Goal: Information Seeking & Learning: Learn about a topic

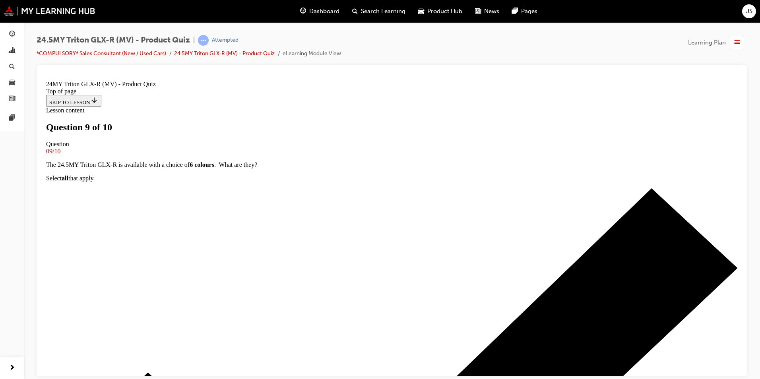
scroll to position [81, 0]
drag, startPoint x: 265, startPoint y: 243, endPoint x: 288, endPoint y: 249, distance: 23.5
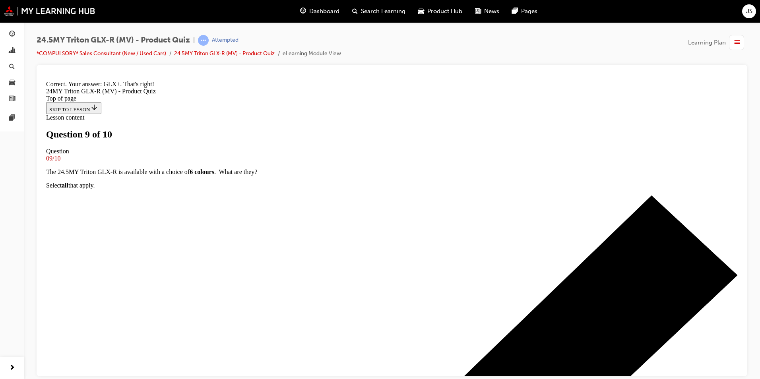
scroll to position [210, 0]
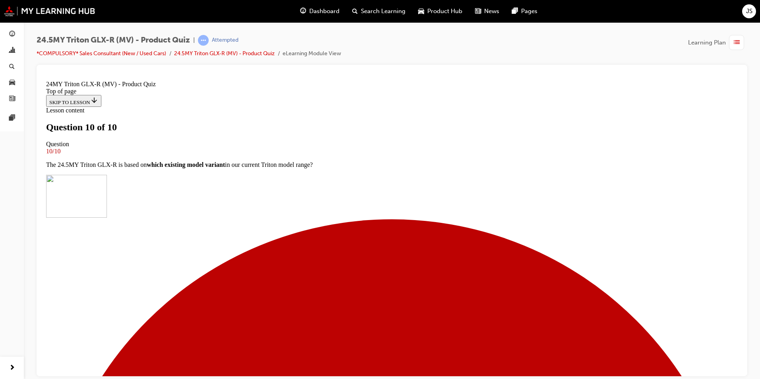
scroll to position [116, 0]
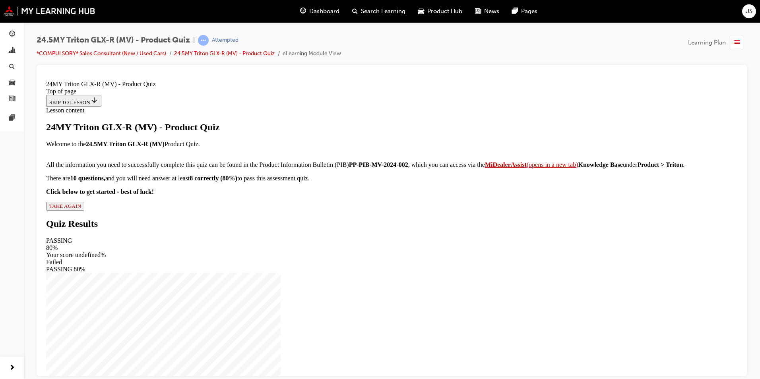
scroll to position [71, 0]
click at [81, 209] on span "TAKE AGAIN" at bounding box center [65, 206] width 32 height 6
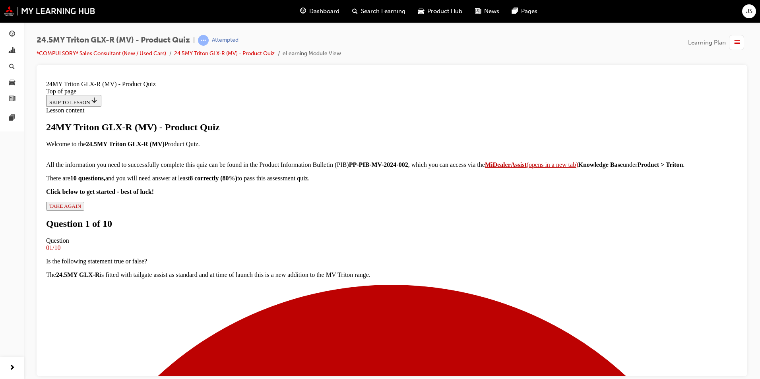
scroll to position [46, 0]
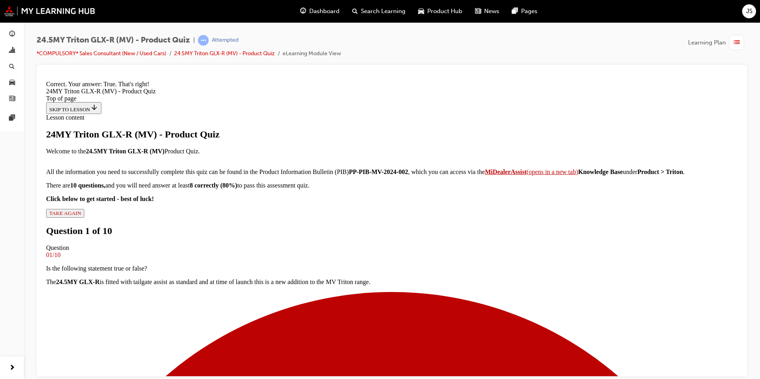
drag, startPoint x: 387, startPoint y: 338, endPoint x: 392, endPoint y: 336, distance: 5.5
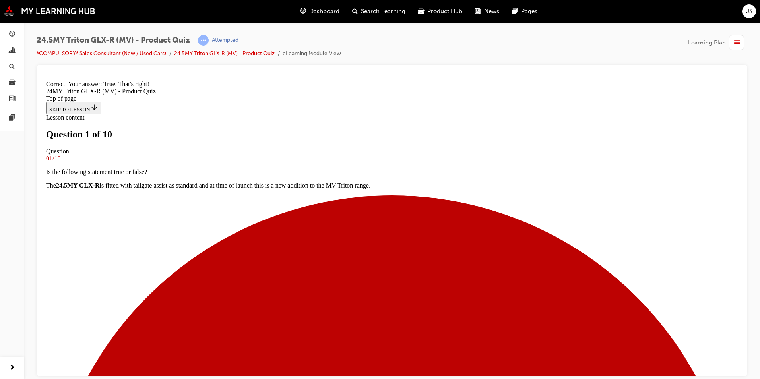
scroll to position [81, 0]
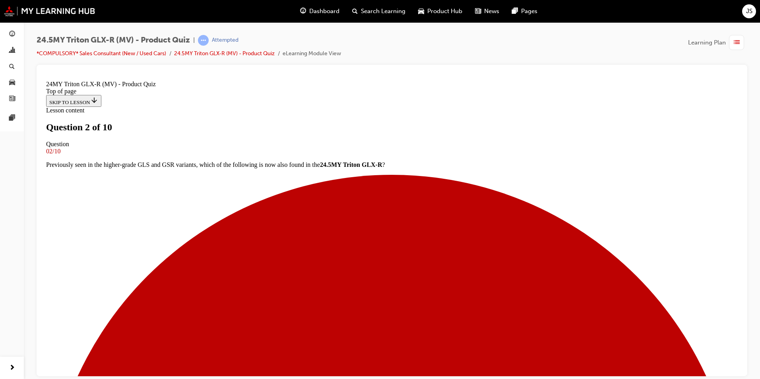
scroll to position [81, 0]
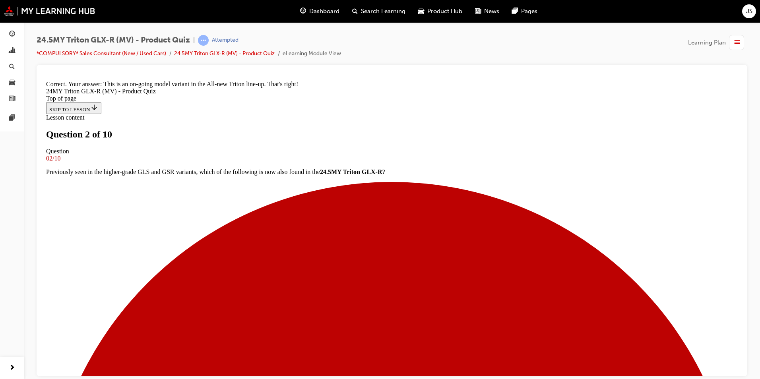
scroll to position [193, 0]
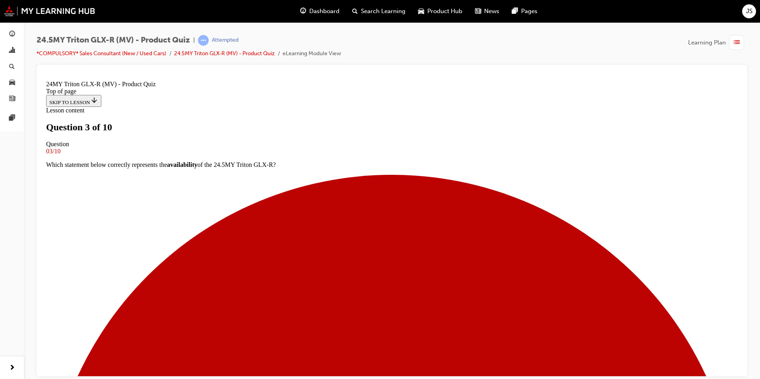
scroll to position [81, 0]
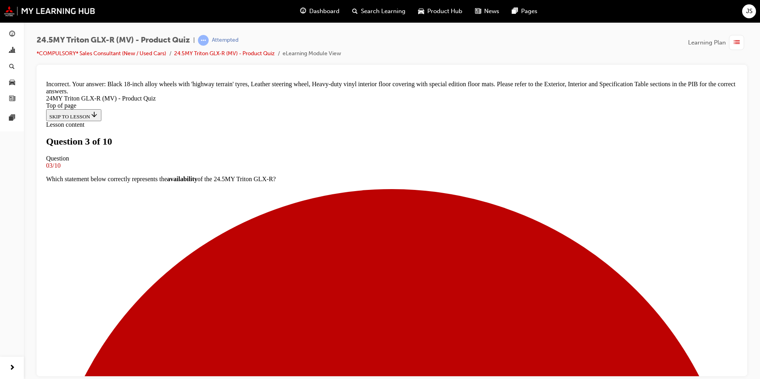
scroll to position [202, 0]
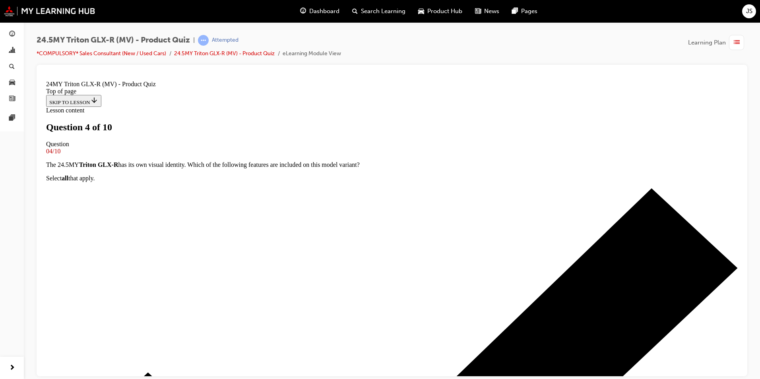
scroll to position [81, 0]
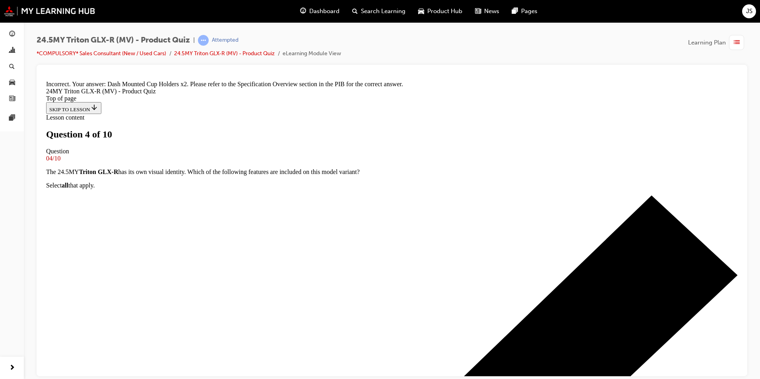
scroll to position [200, 0]
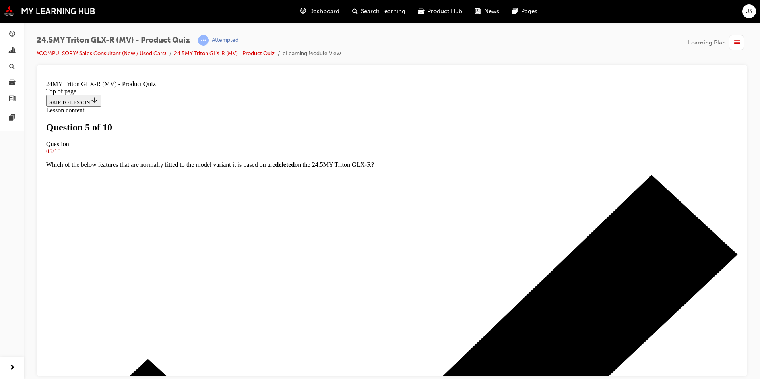
scroll to position [160, 0]
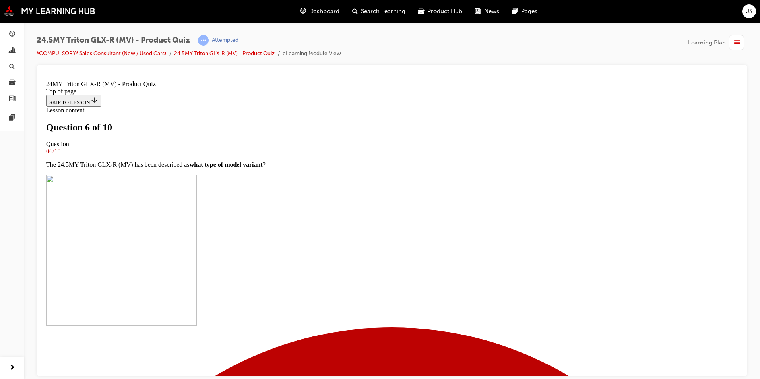
scroll to position [200, 0]
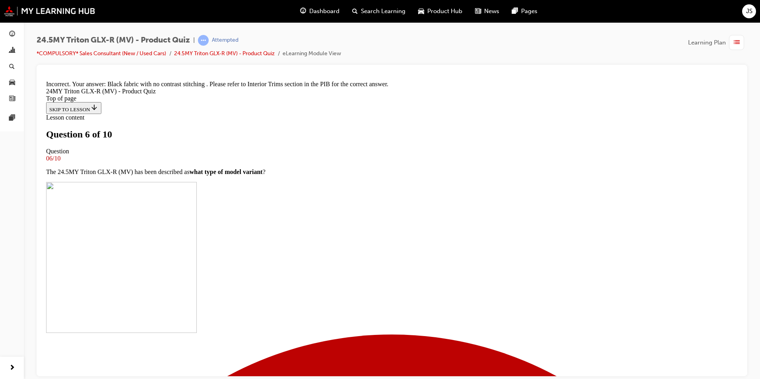
scroll to position [280, 0]
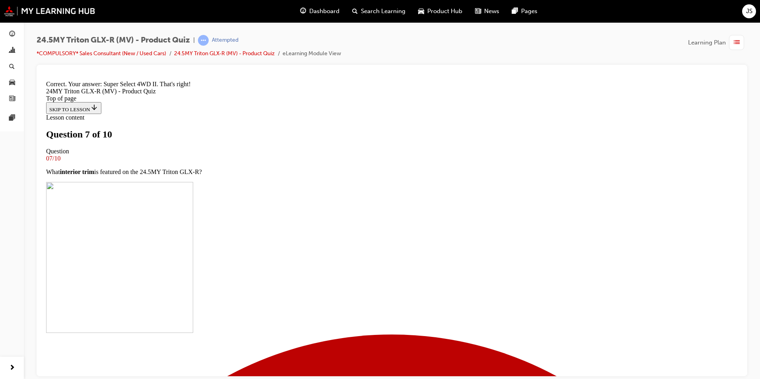
scroll to position [167, 0]
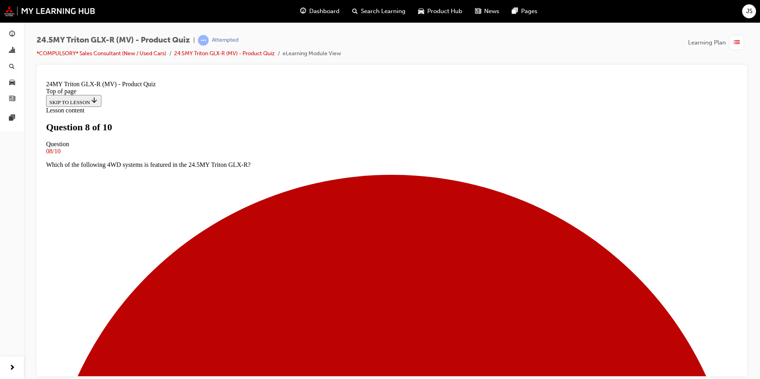
scroll to position [81, 0]
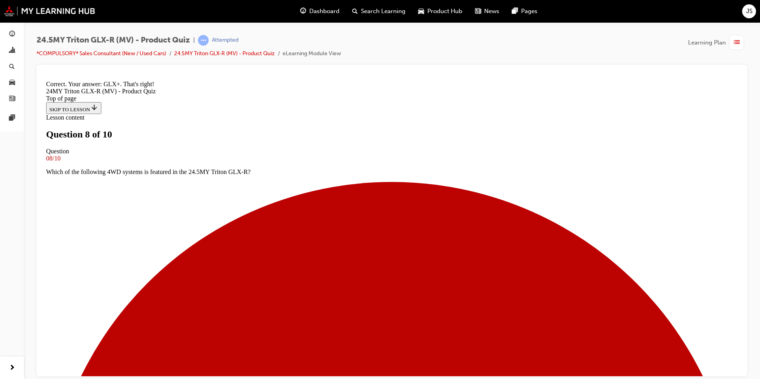
drag, startPoint x: 393, startPoint y: 340, endPoint x: 436, endPoint y: 332, distance: 43.7
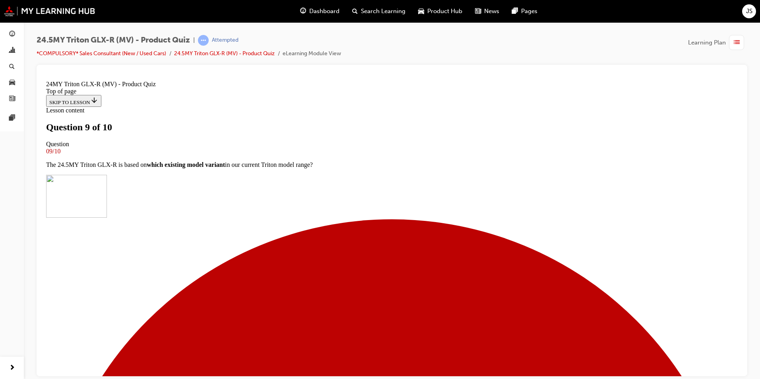
scroll to position [160, 0]
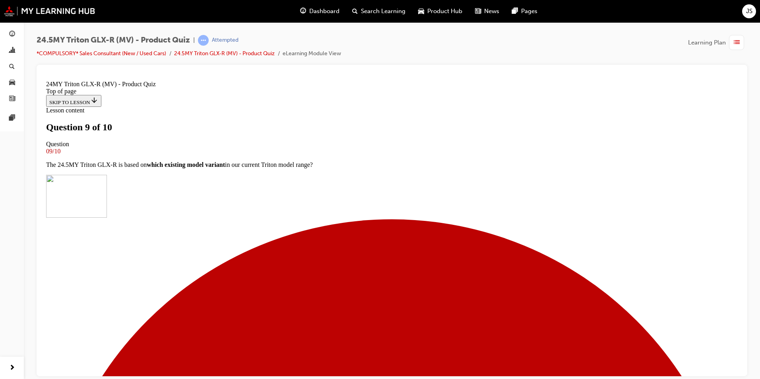
drag, startPoint x: 406, startPoint y: 326, endPoint x: 414, endPoint y: 324, distance: 8.1
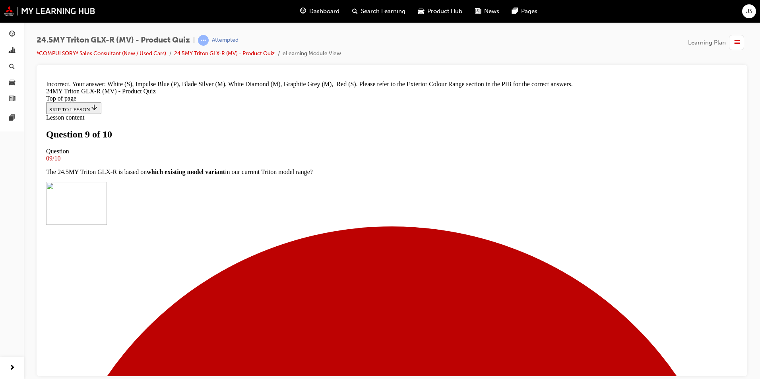
scroll to position [316, 0]
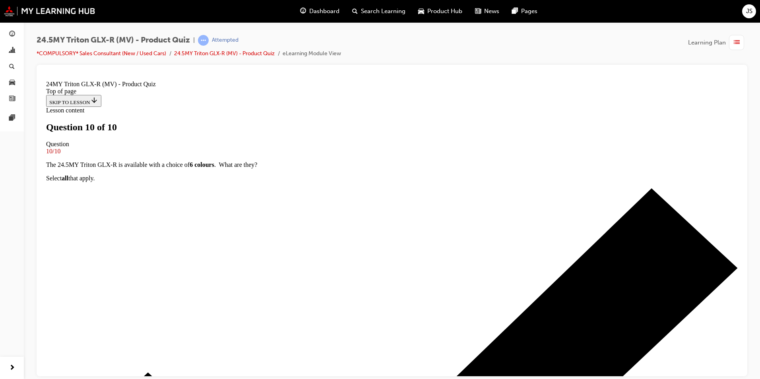
scroll to position [116, 0]
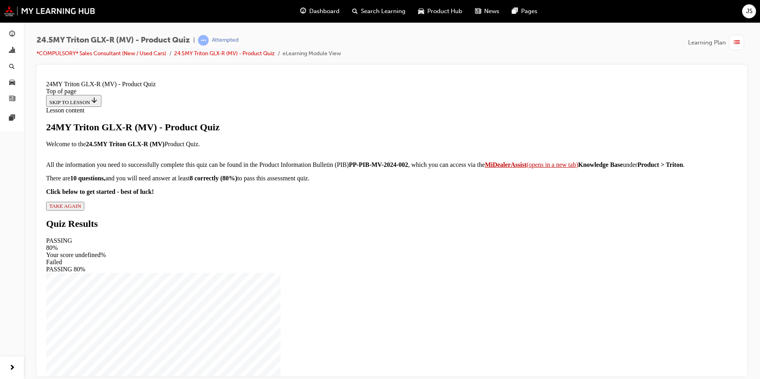
scroll to position [71, 0]
click at [81, 209] on span "TAKE AGAIN" at bounding box center [65, 206] width 32 height 6
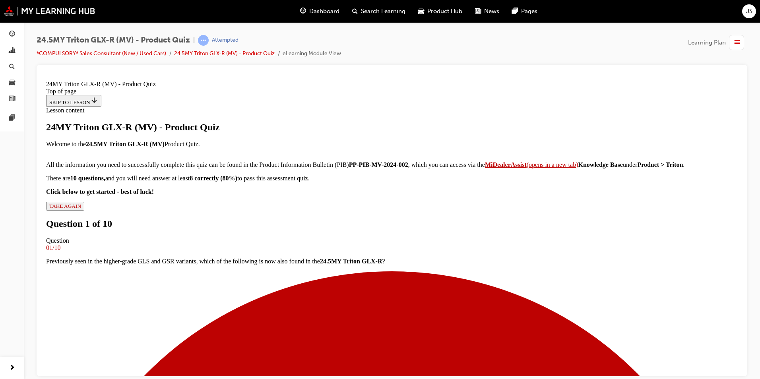
scroll to position [101, 0]
drag, startPoint x: 266, startPoint y: 270, endPoint x: 317, endPoint y: 286, distance: 54.1
drag, startPoint x: 403, startPoint y: 324, endPoint x: 430, endPoint y: 319, distance: 27.5
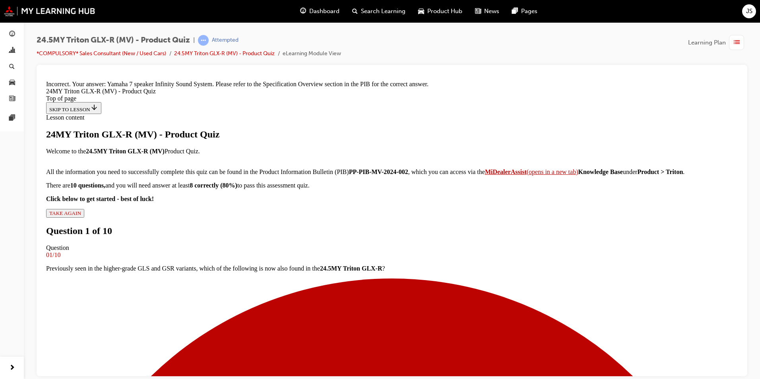
drag, startPoint x: 379, startPoint y: 342, endPoint x: 393, endPoint y: 338, distance: 14.3
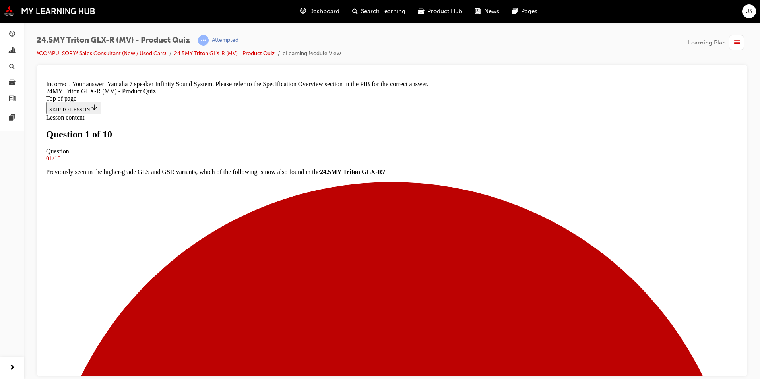
scroll to position [81, 0]
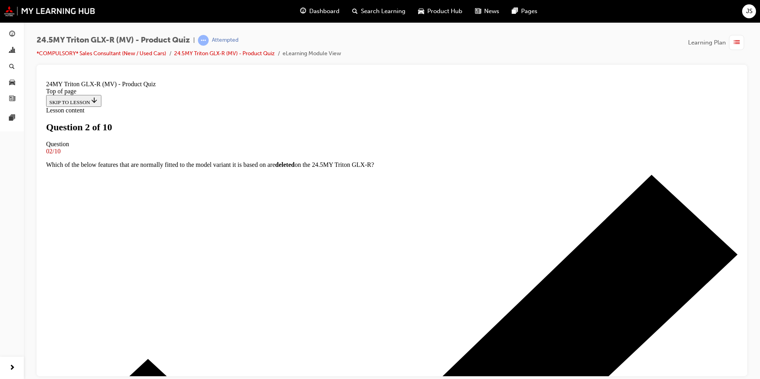
scroll to position [160, 0]
